Goal: Navigation & Orientation: Find specific page/section

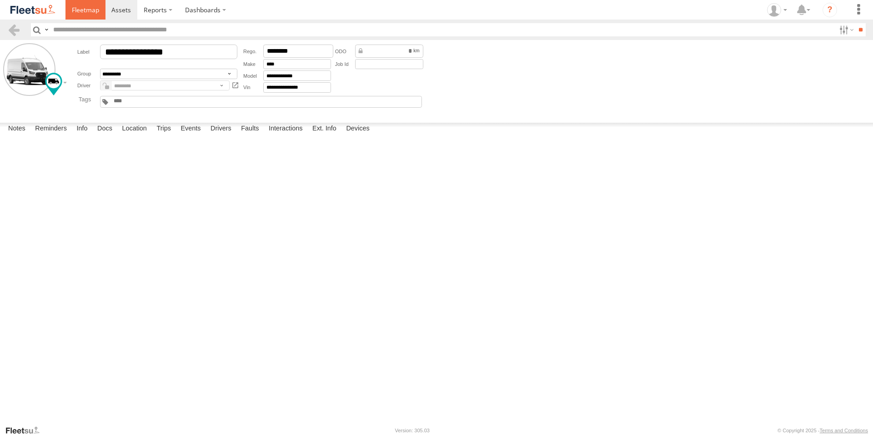
click at [94, 15] on link at bounding box center [85, 10] width 40 height 20
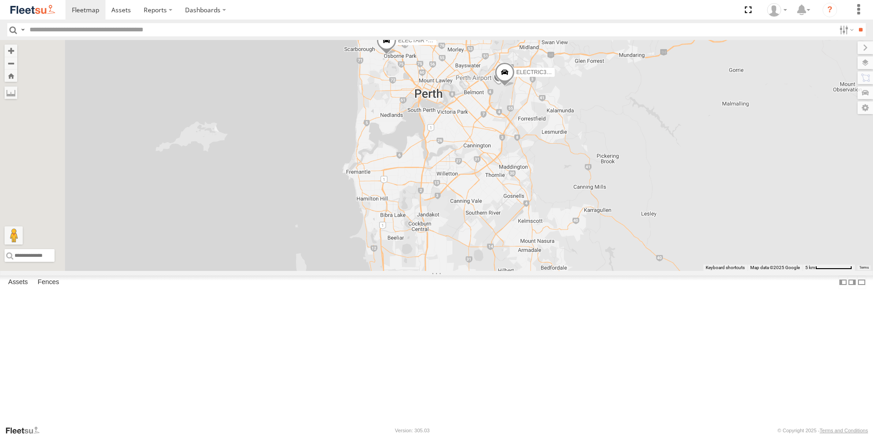
drag, startPoint x: 554, startPoint y: 231, endPoint x: 581, endPoint y: 319, distance: 92.0
click at [578, 271] on div "ELECTRIC7 - John ELECTRIC5 - George ELECTRIC3 - Leo ELECTRC18 - Gav ELECTRC16 -…" at bounding box center [436, 155] width 873 height 231
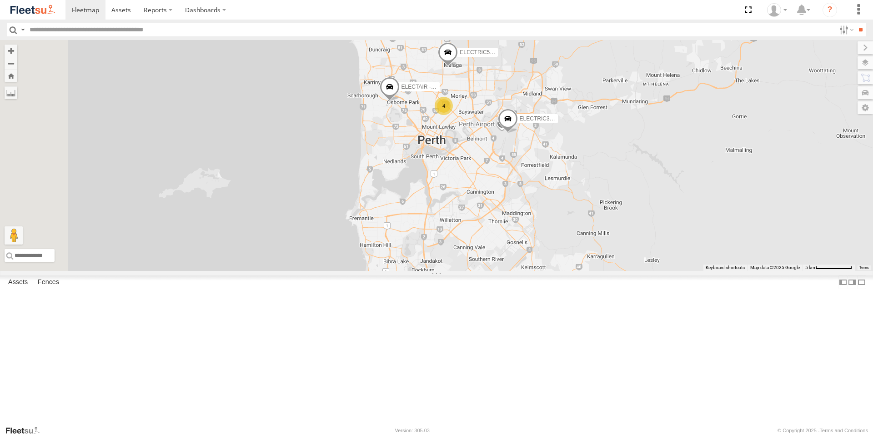
drag, startPoint x: 583, startPoint y: 253, endPoint x: 584, endPoint y: 285, distance: 31.8
click at [584, 271] on div "ELECTRIC7 - John ELECTRIC5 - George ELECTRIC3 - Leo ELECTRC18 - Gav ELECTRC16 -…" at bounding box center [436, 155] width 873 height 231
